Goal: Complete application form: Complete application form

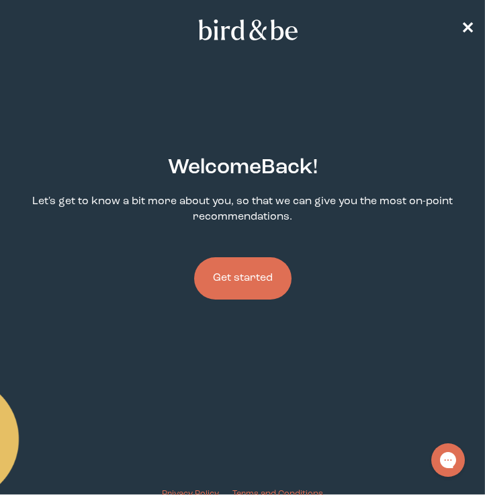
click at [247, 286] on button "Get started" at bounding box center [242, 278] width 97 height 42
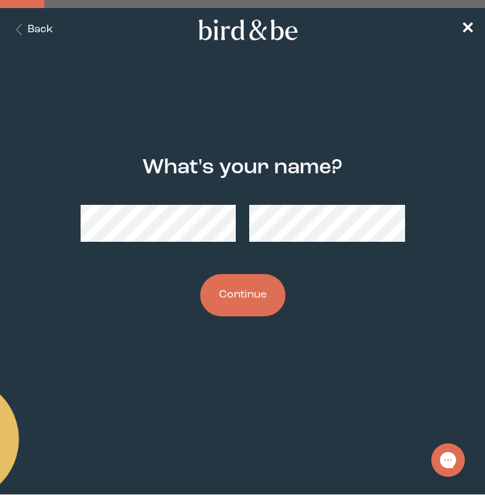
click at [243, 306] on button "Continue" at bounding box center [242, 295] width 85 height 42
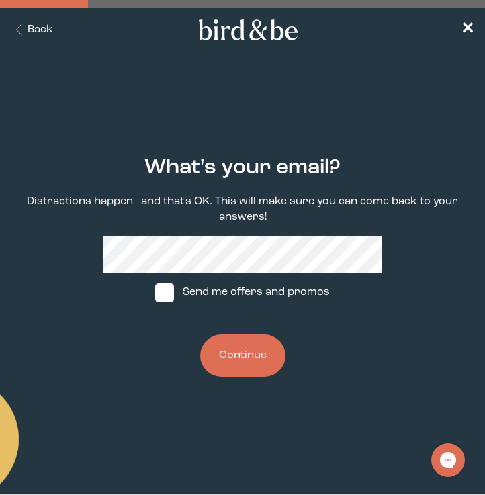
click at [233, 295] on label "Send me offers and promos" at bounding box center [242, 293] width 200 height 40
click at [155, 293] on input "Send me offers and promos" at bounding box center [155, 292] width 1 height 1
checkbox input "true"
click at [252, 359] on button "Continue" at bounding box center [242, 356] width 85 height 42
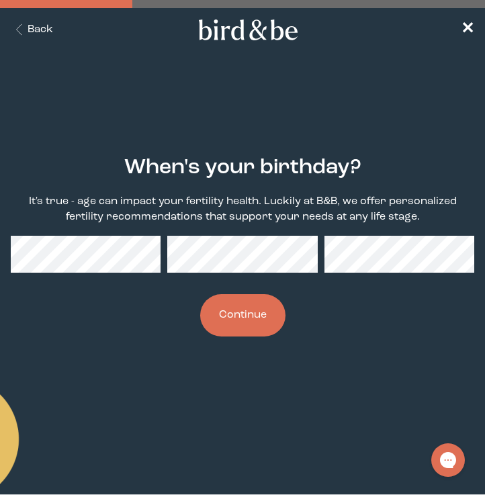
click at [231, 306] on button "Continue" at bounding box center [242, 315] width 85 height 42
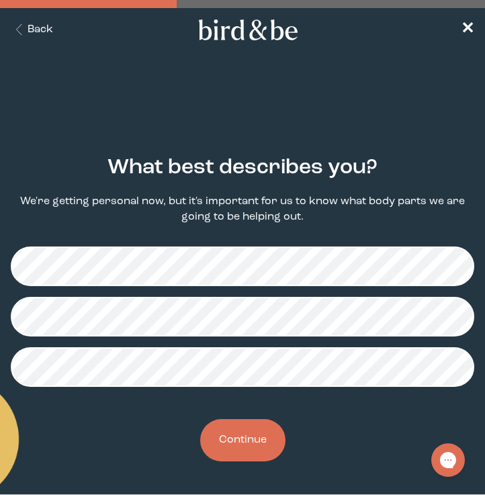
click at [251, 447] on button "Continue" at bounding box center [242, 440] width 85 height 42
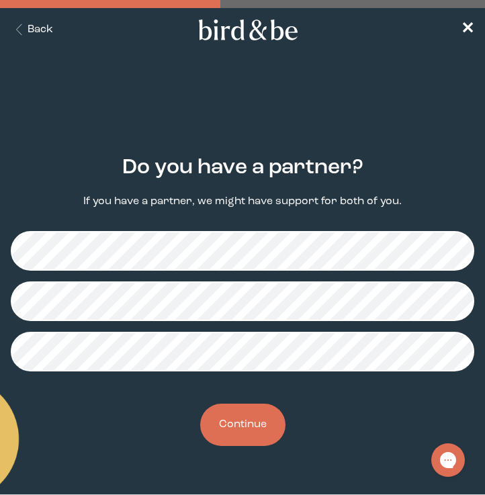
click at [250, 435] on button "Continue" at bounding box center [242, 425] width 85 height 42
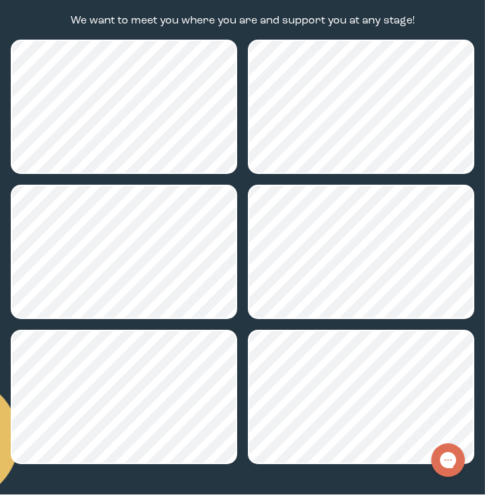
scroll to position [298, 0]
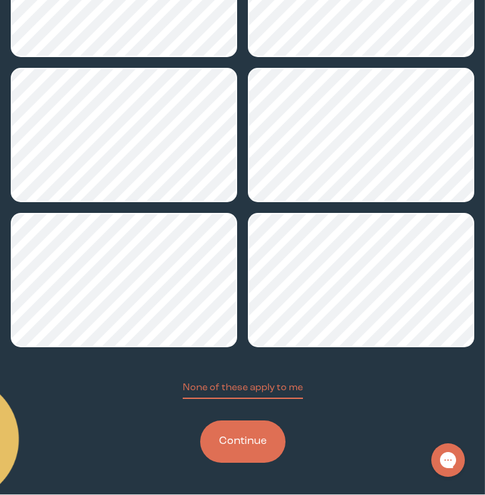
click at [240, 454] on button "Continue" at bounding box center [242, 442] width 85 height 42
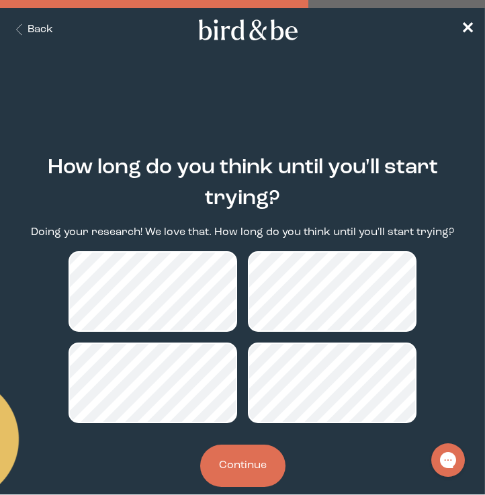
click at [253, 464] on button "Continue" at bounding box center [242, 466] width 85 height 42
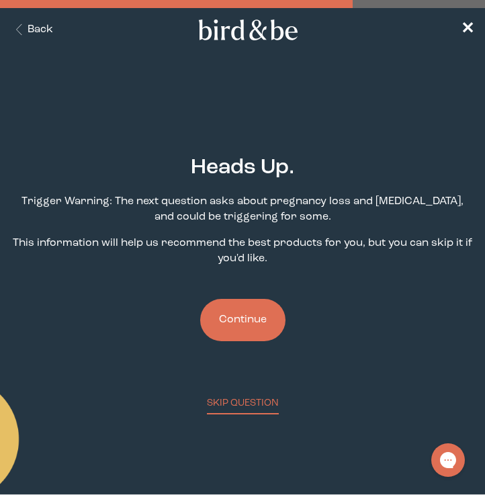
click at [249, 321] on button "Continue" at bounding box center [242, 320] width 85 height 42
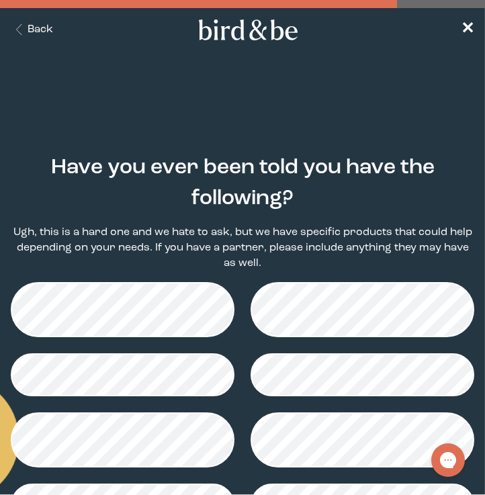
scroll to position [187, 0]
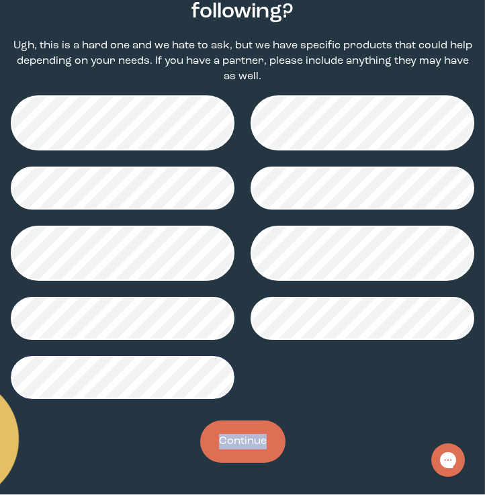
click at [219, 442] on button "Continue" at bounding box center [242, 442] width 85 height 42
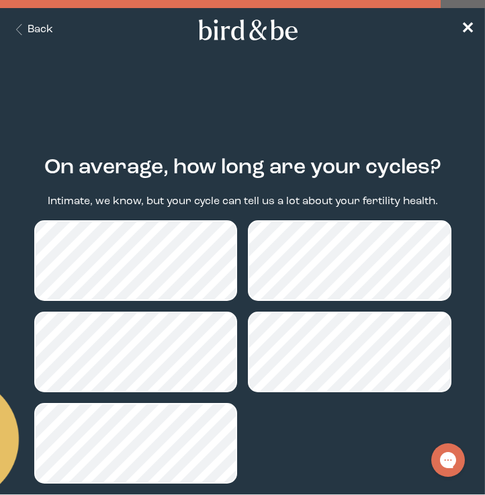
scroll to position [85, 0]
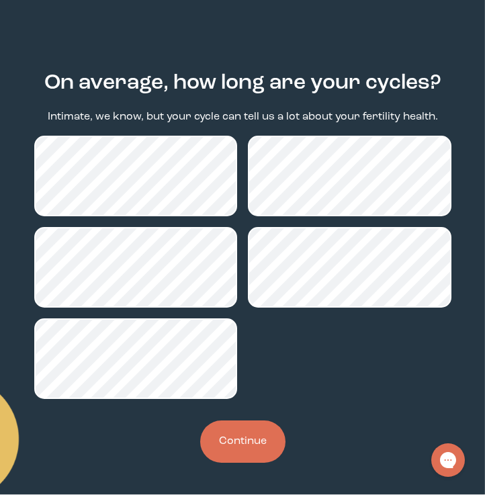
click at [248, 439] on button "Continue" at bounding box center [242, 442] width 85 height 42
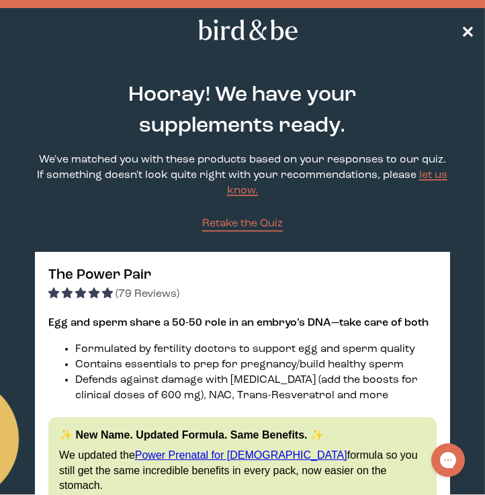
click at [467, 30] on span "✕" at bounding box center [467, 30] width 13 height 16
